Goal: Complete application form

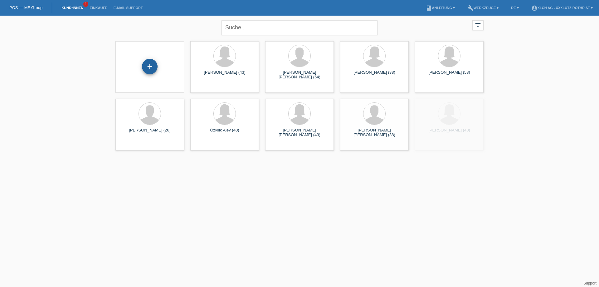
click at [149, 68] on div "+" at bounding box center [150, 67] width 16 height 16
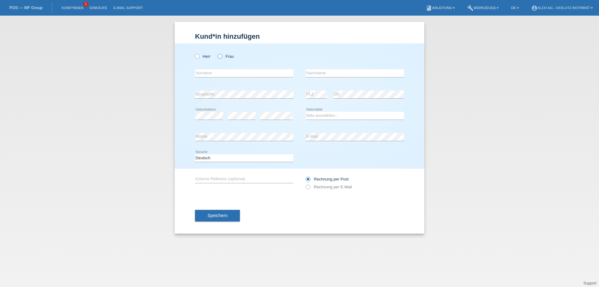
click at [217, 53] on icon at bounding box center [217, 53] width 0 height 0
click at [220, 56] on input "Frau" at bounding box center [220, 56] width 4 height 4
radio input "true"
drag, startPoint x: 212, startPoint y: 73, endPoint x: 209, endPoint y: 73, distance: 3.1
click at [212, 73] on input "text" at bounding box center [244, 73] width 98 height 8
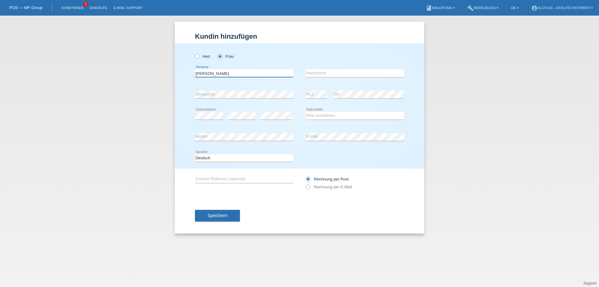
type input "[PERSON_NAME]"
click at [327, 74] on input "text" at bounding box center [355, 73] width 98 height 8
type input "Germadnik"
click at [322, 116] on select "Bitte auswählen... Schweiz Deutschland Liechtenstein Österreich ------------ Af…" at bounding box center [355, 115] width 98 height 7
select select "CH"
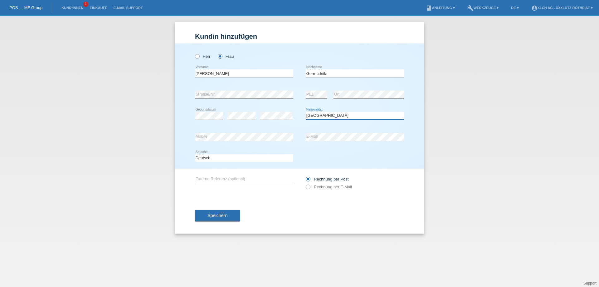
click at [306, 112] on select "Bitte auswählen... Schweiz Deutschland Liechtenstein Österreich ------------ Af…" at bounding box center [355, 115] width 98 height 7
click at [217, 213] on button "Speichern" at bounding box center [217, 216] width 45 height 12
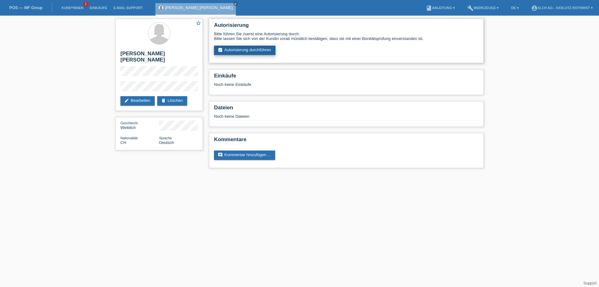
click at [260, 50] on link "assignment_turned_in Autorisierung durchführen" at bounding box center [244, 50] width 61 height 9
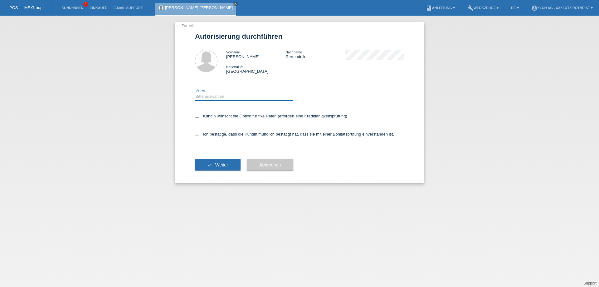
click at [223, 98] on select "Bitte auswählen CHF 1.00 - CHF 499.00 CHF 500.00 - CHF 1'999.00 CHF 2'000.00 - …" at bounding box center [244, 96] width 98 height 7
select select "3"
click at [195, 94] on select "Bitte auswählen CHF 1.00 - CHF 499.00 CHF 500.00 - CHF 1'999.00 CHF 2'000.00 - …" at bounding box center [244, 96] width 98 height 7
click at [224, 136] on label "Ich bestätige, dass die Kundin mündlich bestätigt hat, dass sie mit einer Bonit…" at bounding box center [294, 134] width 199 height 5
click at [199, 136] on input "Ich bestätige, dass die Kundin mündlich bestätigt hat, dass sie mit einer Bonit…" at bounding box center [197, 134] width 4 height 4
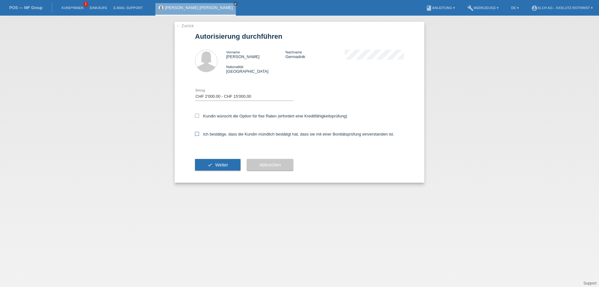
checkbox input "true"
click at [235, 116] on label "Kundin wünscht die Option für fixe Raten (erfordert eine Kreditfähigkeitsprüfun…" at bounding box center [271, 116] width 152 height 5
click at [199, 116] on input "Kundin wünscht die Option für fixe Raten (erfordert eine Kreditfähigkeitsprüfun…" at bounding box center [197, 116] width 4 height 4
checkbox input "true"
click at [221, 167] on span "Weiter" at bounding box center [221, 164] width 13 height 5
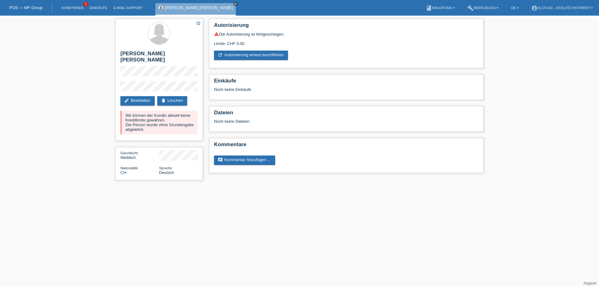
click at [234, 4] on icon "close" at bounding box center [235, 3] width 3 height 3
